Goal: Transaction & Acquisition: Obtain resource

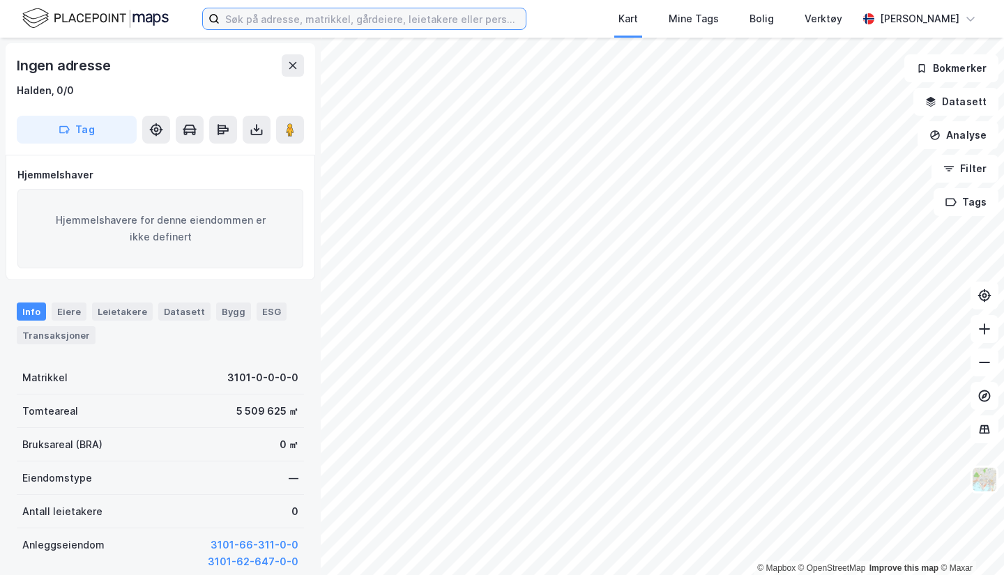
click at [236, 22] on input at bounding box center [373, 18] width 306 height 21
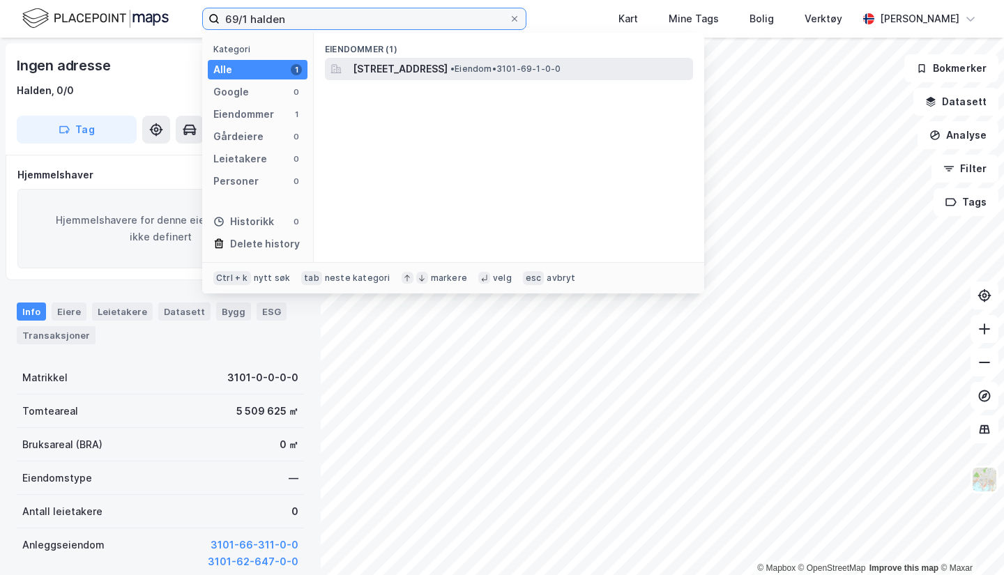
type input "69/1 halden"
click at [416, 78] on div "[STREET_ADDRESS] • Eiendom • 3101-69-1-0-0" at bounding box center [509, 69] width 368 height 22
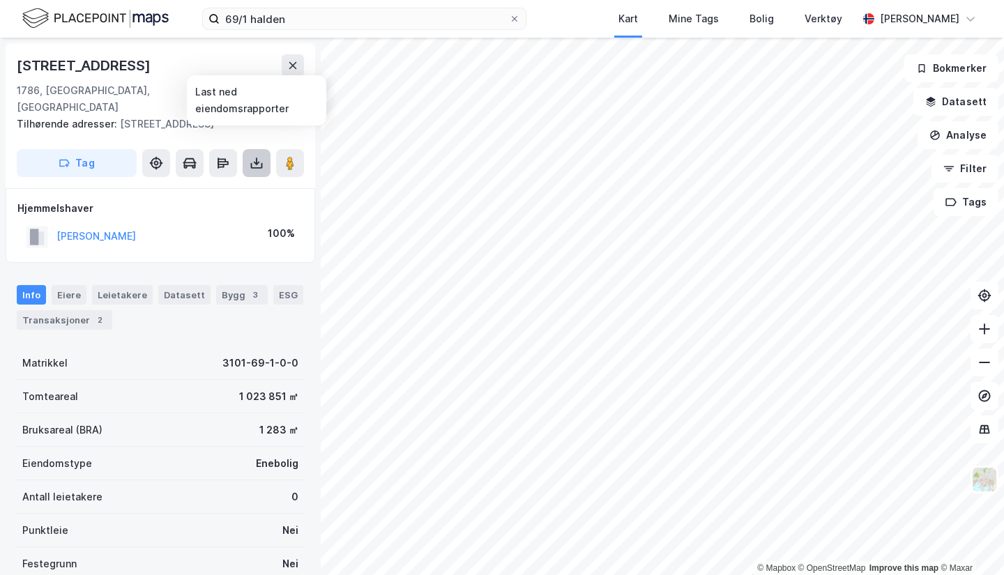
click at [254, 154] on button at bounding box center [257, 163] width 28 height 28
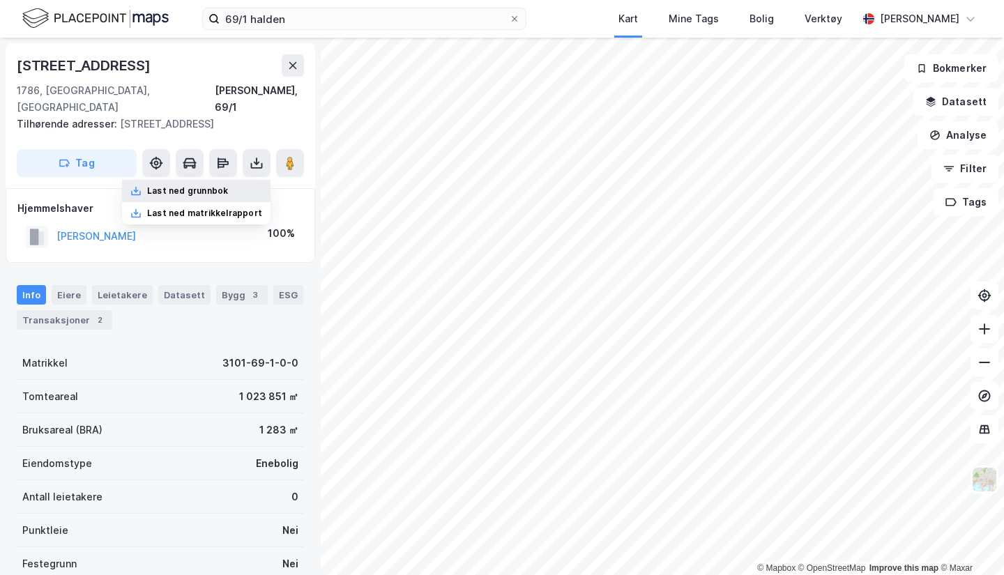
click at [174, 185] on div "Last ned grunnbok" at bounding box center [187, 190] width 81 height 11
